Goal: Task Accomplishment & Management: Complete application form

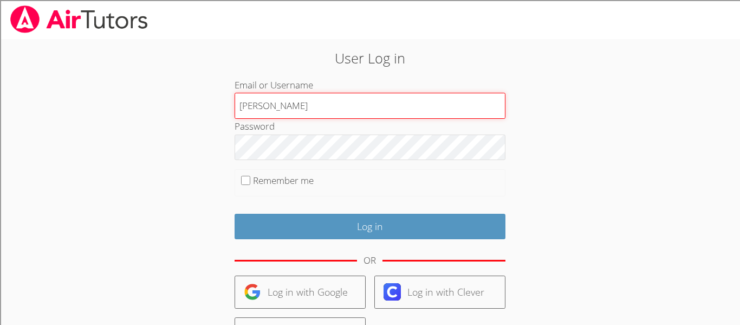
type input "hunter"
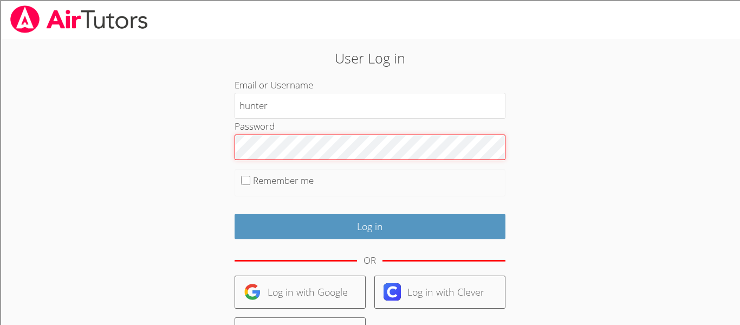
click at [235, 213] on input "Log in" at bounding box center [370, 225] width 271 height 25
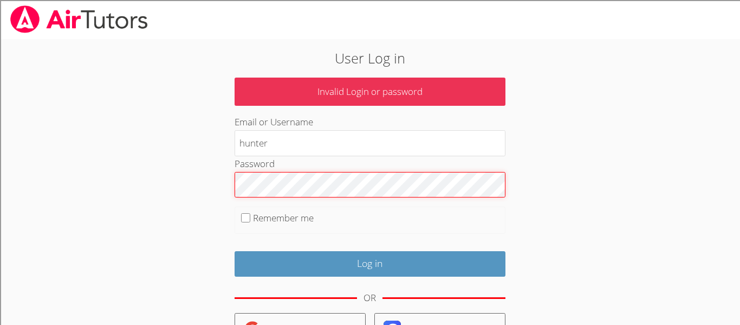
click at [235, 251] on input "Log in" at bounding box center [370, 263] width 271 height 25
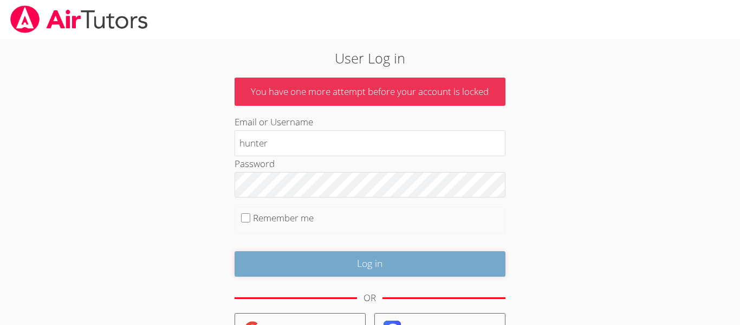
click at [450, 267] on input "Log in" at bounding box center [370, 263] width 271 height 25
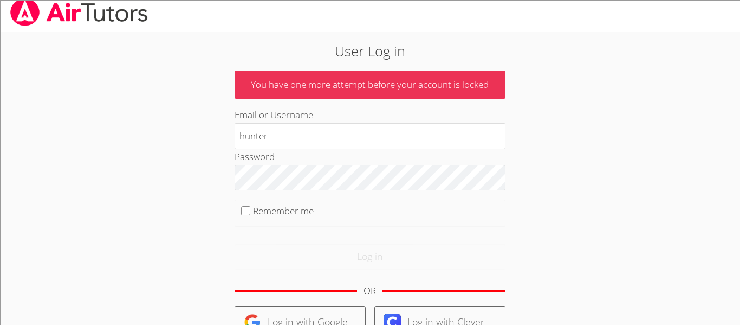
scroll to position [32, 0]
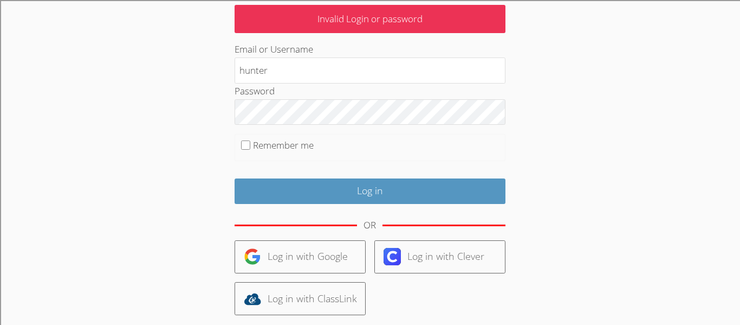
scroll to position [150, 0]
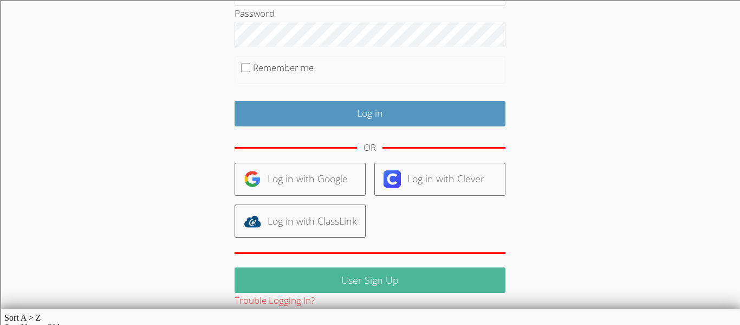
click at [488, 270] on link "User Sign Up" at bounding box center [370, 279] width 271 height 25
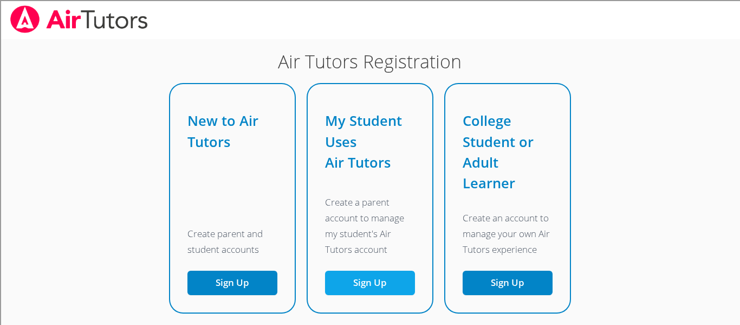
click at [344, 273] on link "Sign Up" at bounding box center [370, 282] width 90 height 24
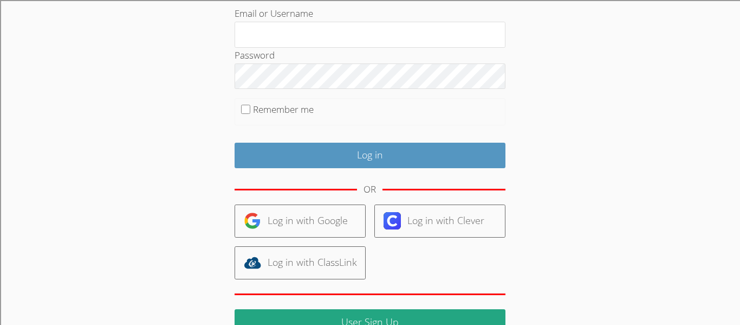
scroll to position [126, 0]
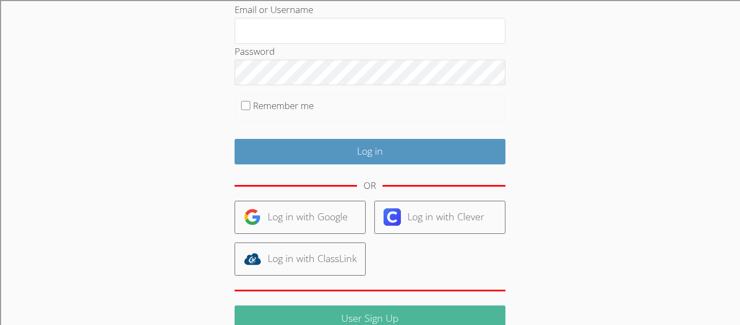
click at [404, 320] on link "User Sign Up" at bounding box center [370, 317] width 271 height 25
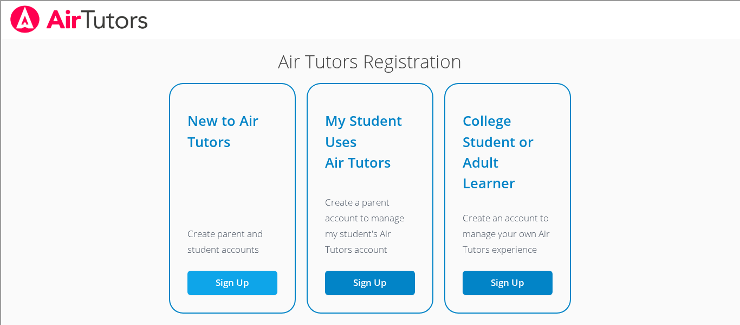
click at [234, 276] on button "Sign Up" at bounding box center [232, 282] width 90 height 24
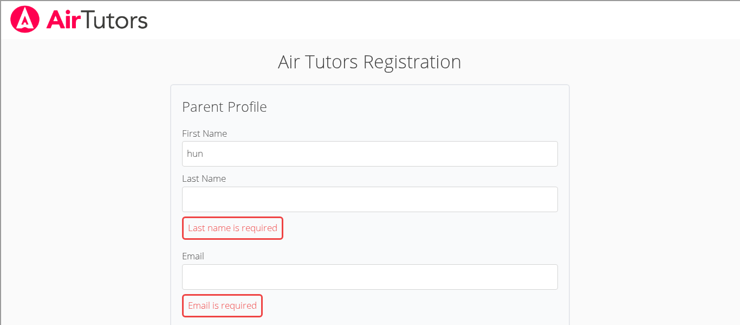
type input "hunter"
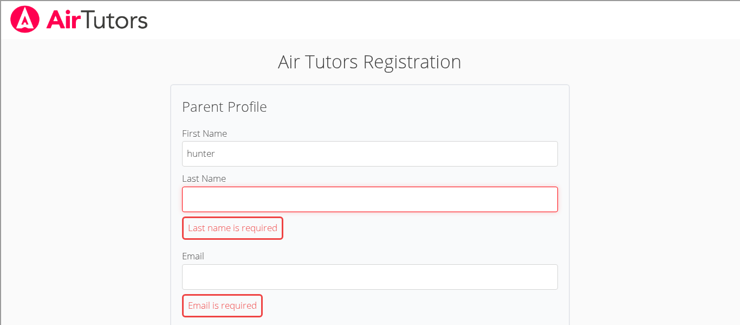
click at [286, 192] on input "Last Name Last name is required" at bounding box center [370, 198] width 376 height 25
type input "mcmlchael"
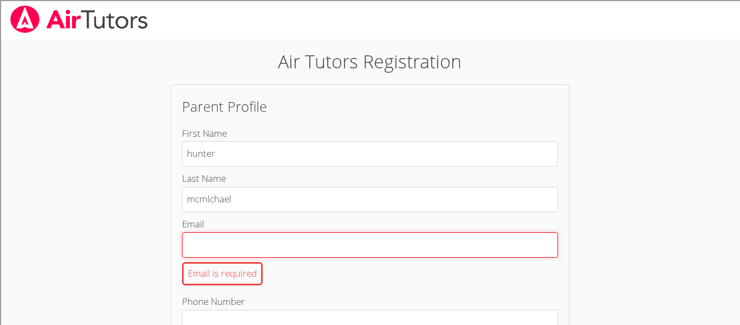
click at [271, 250] on input "Email Email is required" at bounding box center [370, 244] width 376 height 25
type input "200568"
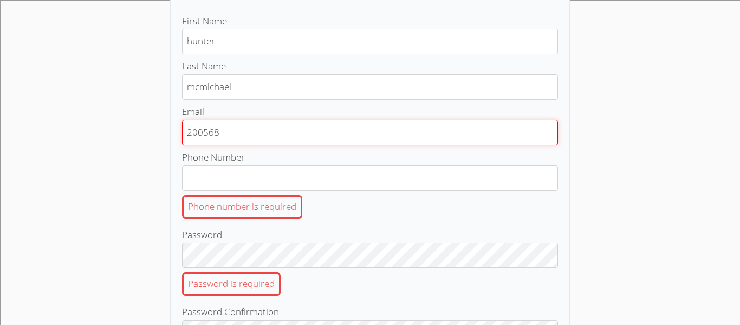
scroll to position [119, 0]
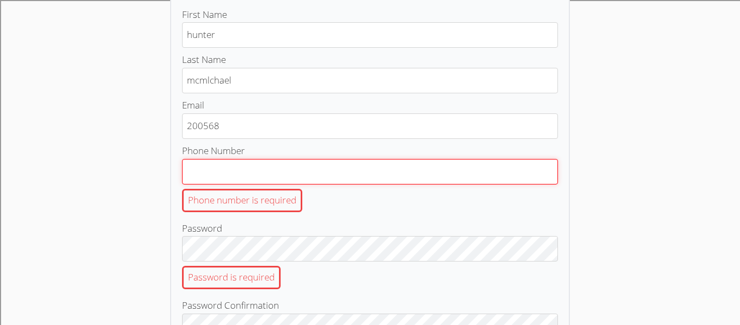
click at [365, 171] on input "Phone Number Phone number is required" at bounding box center [370, 171] width 376 height 25
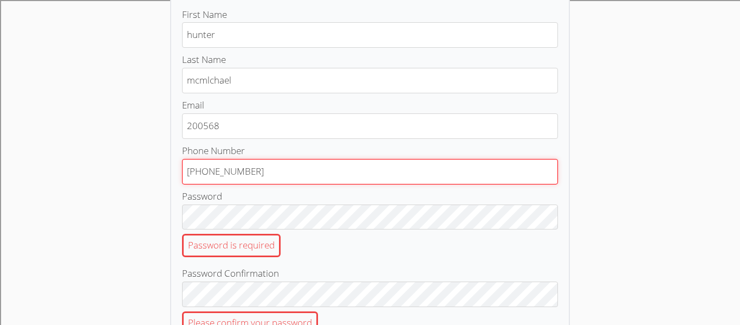
type input "[PHONE_NUMBER]"
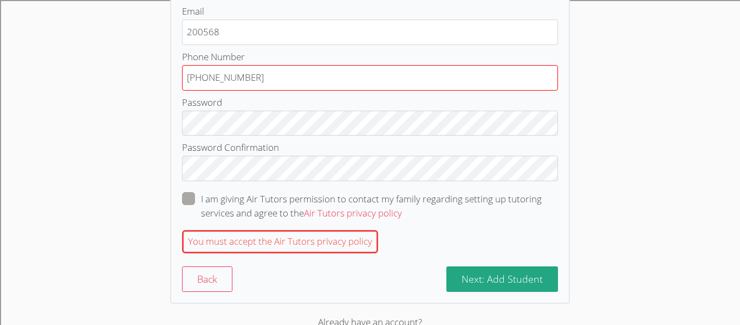
scroll to position [250, 0]
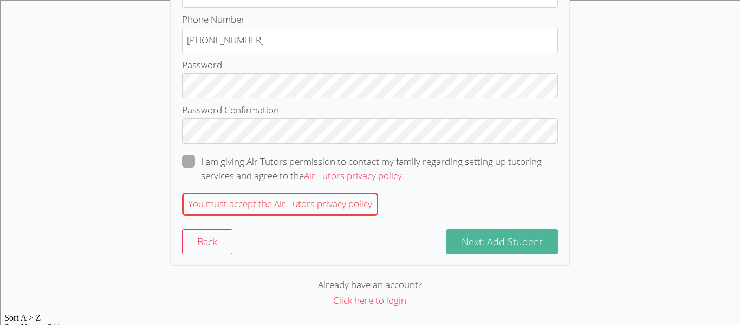
click at [529, 250] on button "Next: Add Student" at bounding box center [502, 241] width 112 height 25
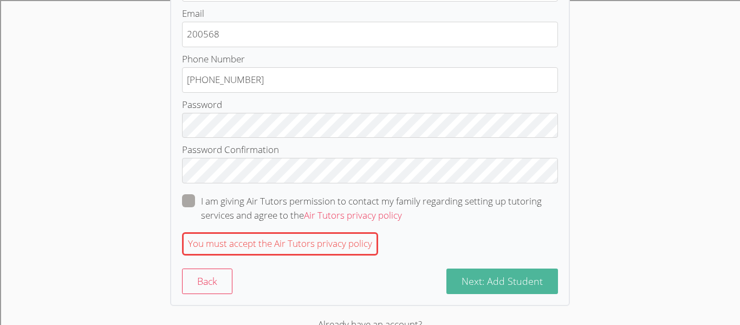
scroll to position [213, 0]
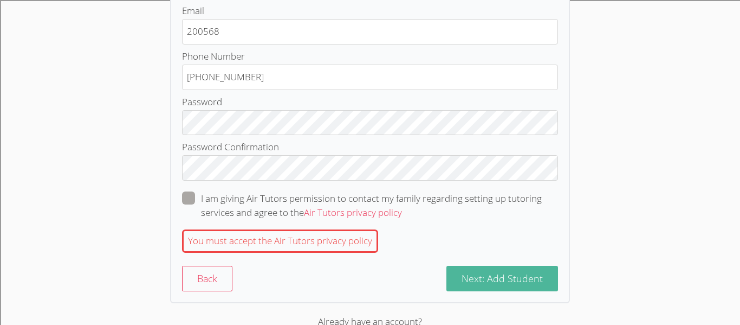
click at [540, 270] on button "Next: Add Student" at bounding box center [502, 278] width 112 height 25
click at [537, 286] on button "Next: Add Student" at bounding box center [502, 278] width 112 height 25
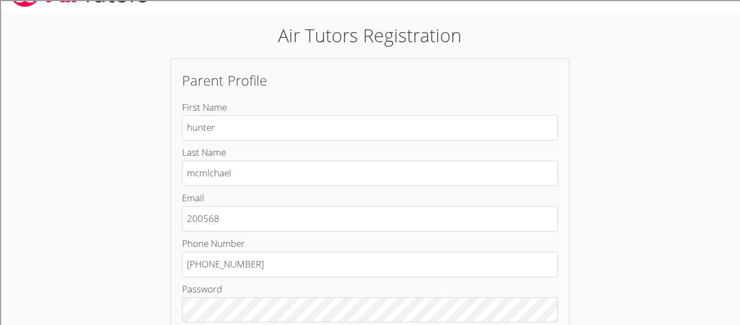
scroll to position [0, 0]
